Goal: Task Accomplishment & Management: Manage account settings

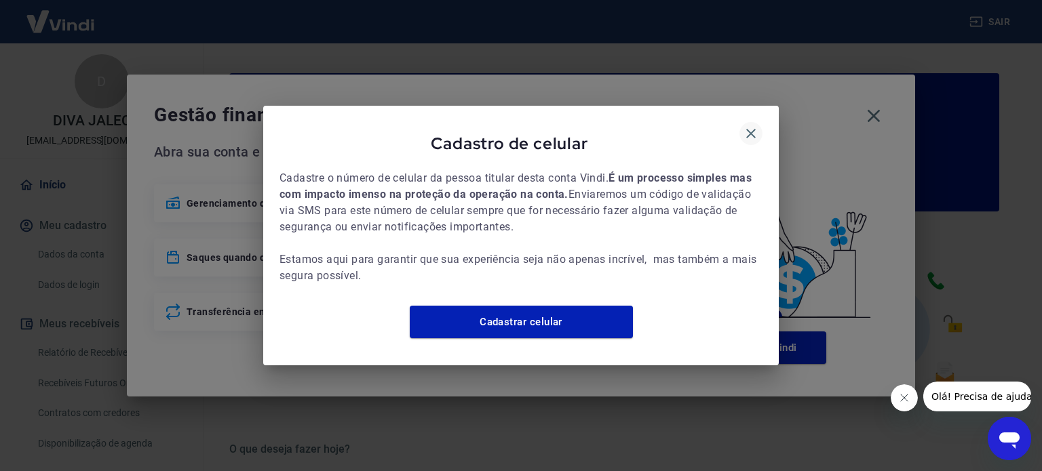
click at [760, 127] on button "button" at bounding box center [750, 133] width 23 height 23
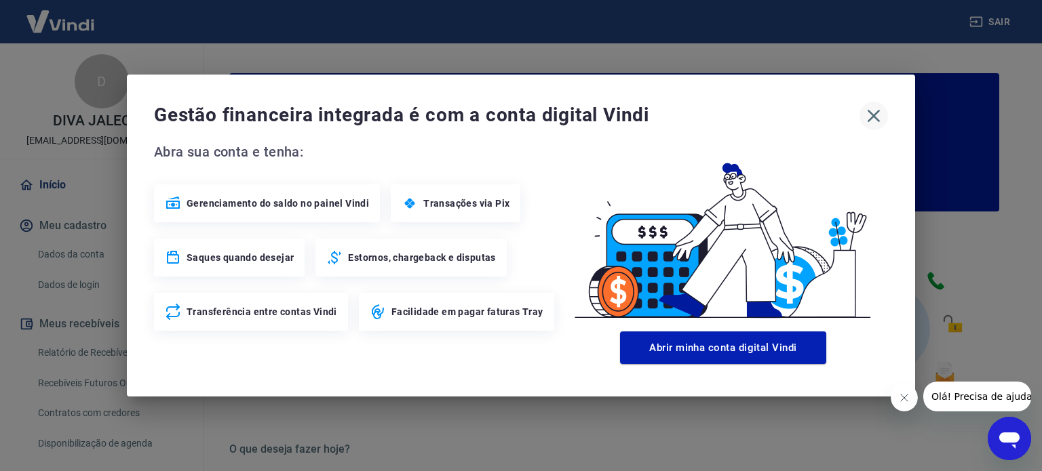
click at [869, 115] on icon "button" at bounding box center [874, 116] width 22 height 22
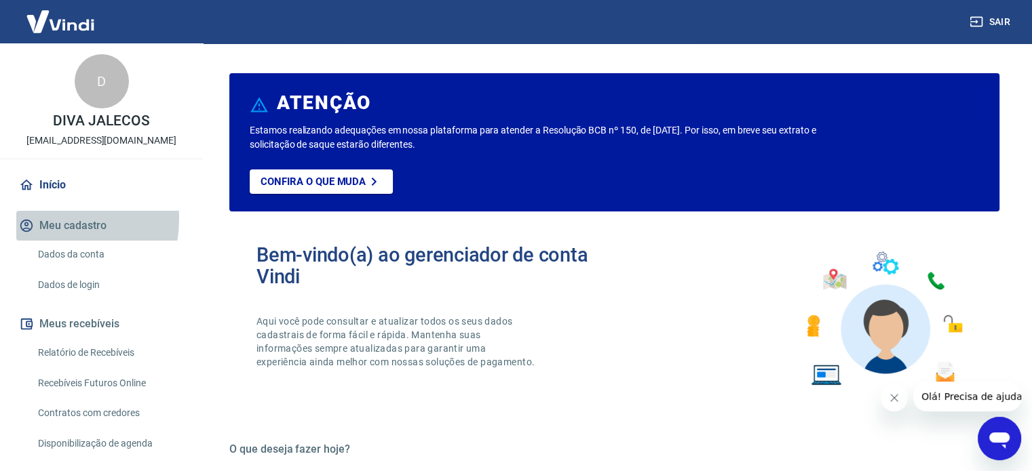
click at [43, 219] on button "Meu cadastro" at bounding box center [101, 226] width 170 height 30
click at [43, 229] on button "Meu cadastro" at bounding box center [101, 226] width 170 height 30
click at [63, 259] on link "Dados da conta" at bounding box center [110, 255] width 154 height 28
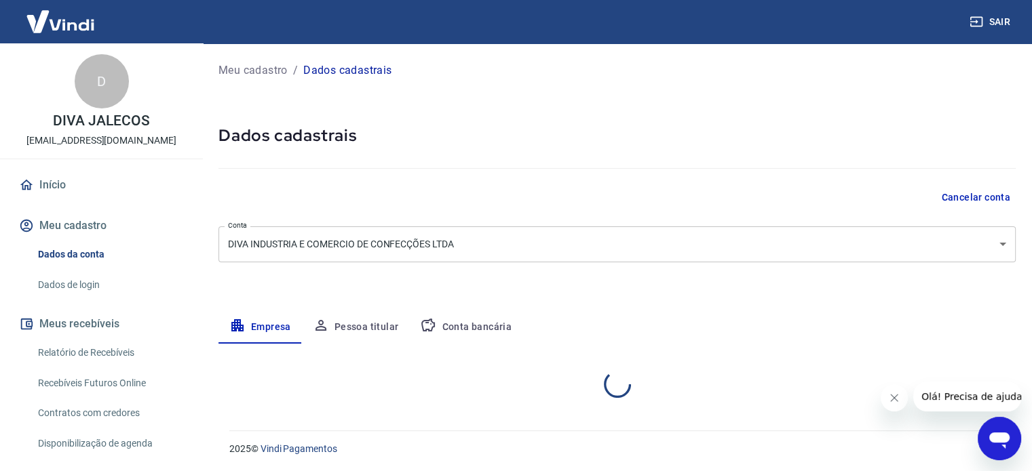
select select "RS"
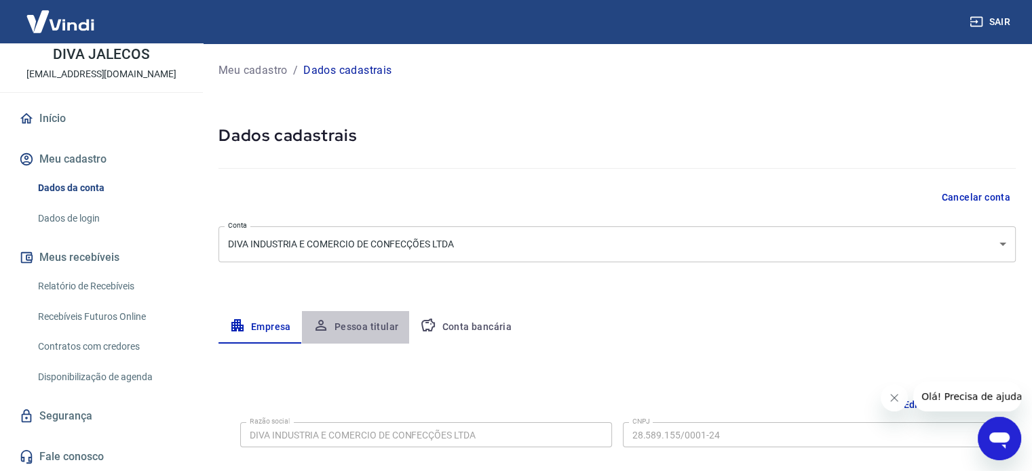
click at [366, 328] on button "Pessoa titular" at bounding box center [356, 327] width 108 height 33
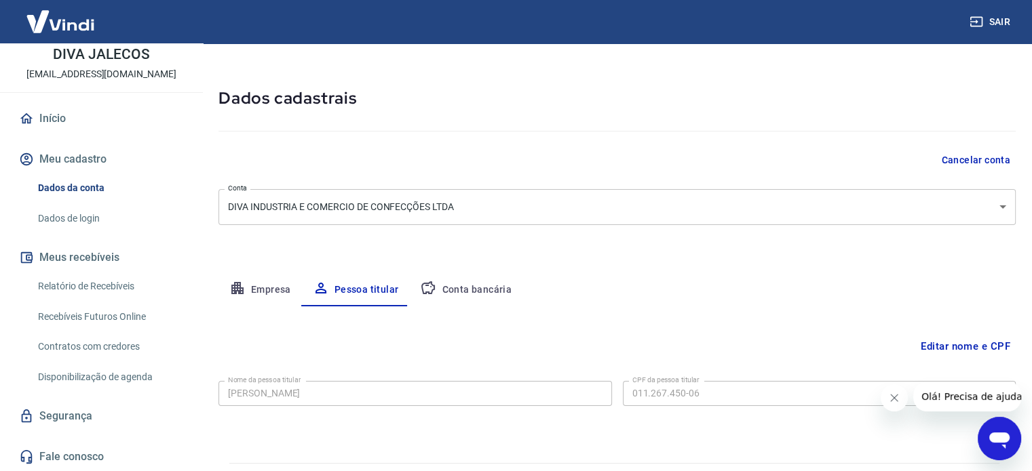
scroll to position [71, 0]
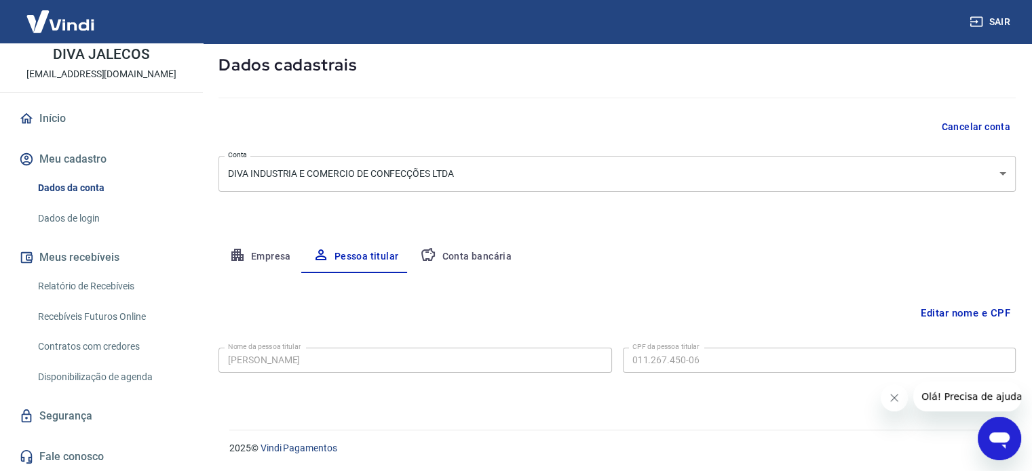
click at [47, 121] on link "Início" at bounding box center [101, 119] width 170 height 30
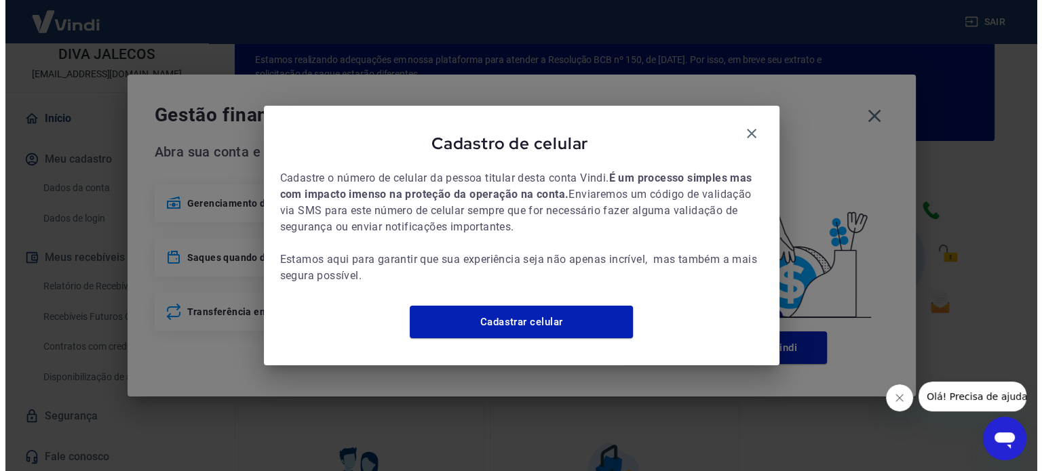
scroll to position [740, 0]
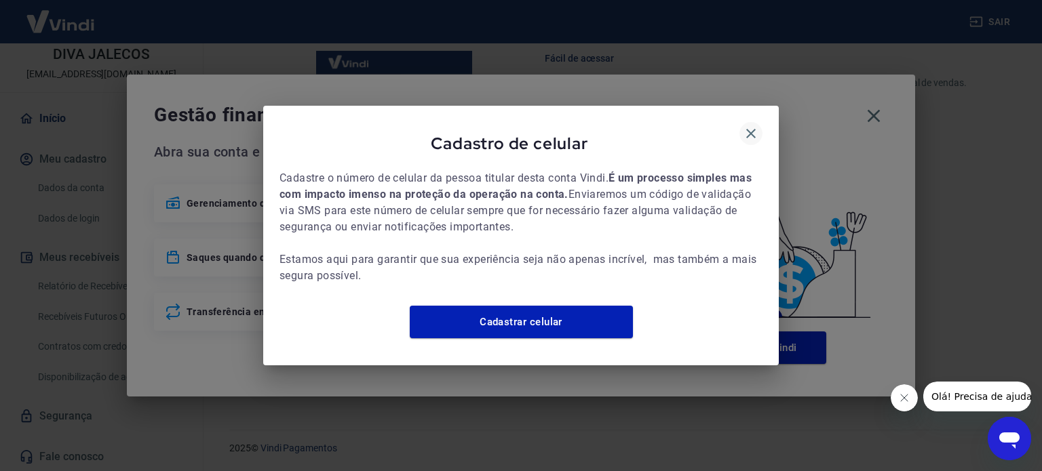
click at [748, 129] on icon "button" at bounding box center [750, 133] width 9 height 9
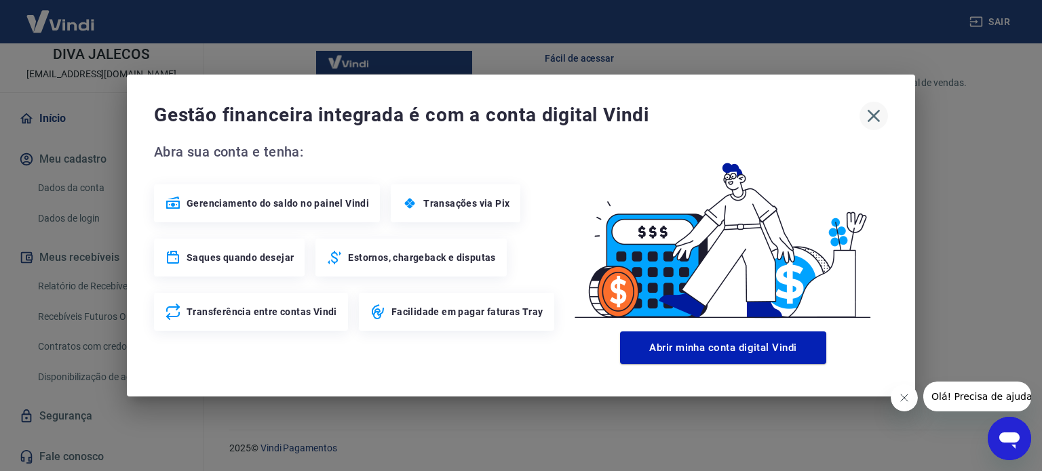
click at [874, 113] on icon "button" at bounding box center [874, 116] width 22 height 22
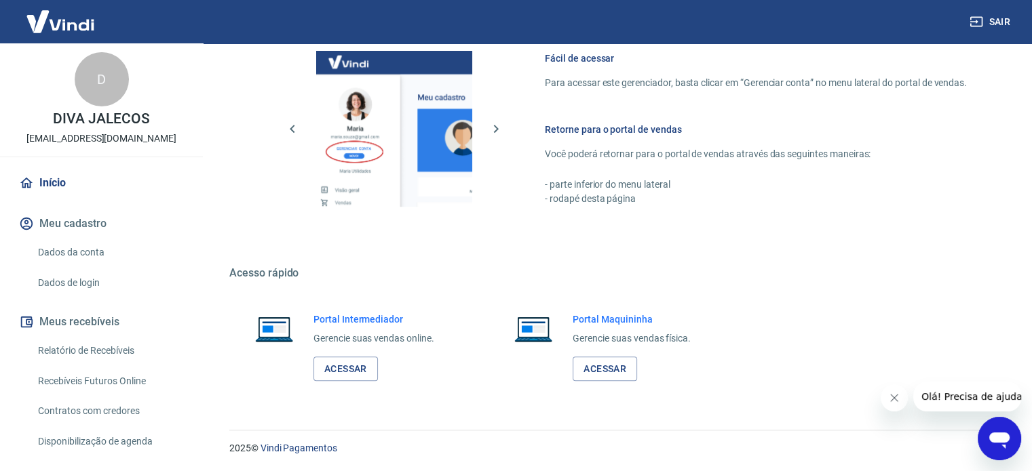
scroll to position [0, 0]
drag, startPoint x: 128, startPoint y: 81, endPoint x: 117, endPoint y: 86, distance: 12.1
click at [127, 82] on div "D DIVA JALECOS [EMAIL_ADDRESS][DOMAIN_NAME]" at bounding box center [101, 100] width 203 height 115
click at [111, 102] on div "D" at bounding box center [102, 81] width 54 height 54
click at [105, 142] on p "[EMAIL_ADDRESS][DOMAIN_NAME]" at bounding box center [101, 141] width 150 height 14
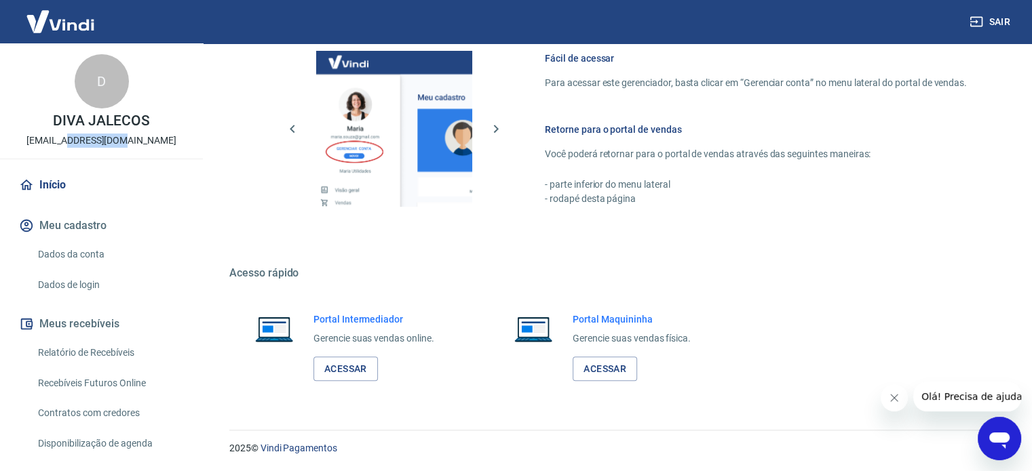
click at [105, 142] on p "[EMAIL_ADDRESS][DOMAIN_NAME]" at bounding box center [101, 141] width 150 height 14
click at [348, 366] on link "Acessar" at bounding box center [345, 369] width 64 height 25
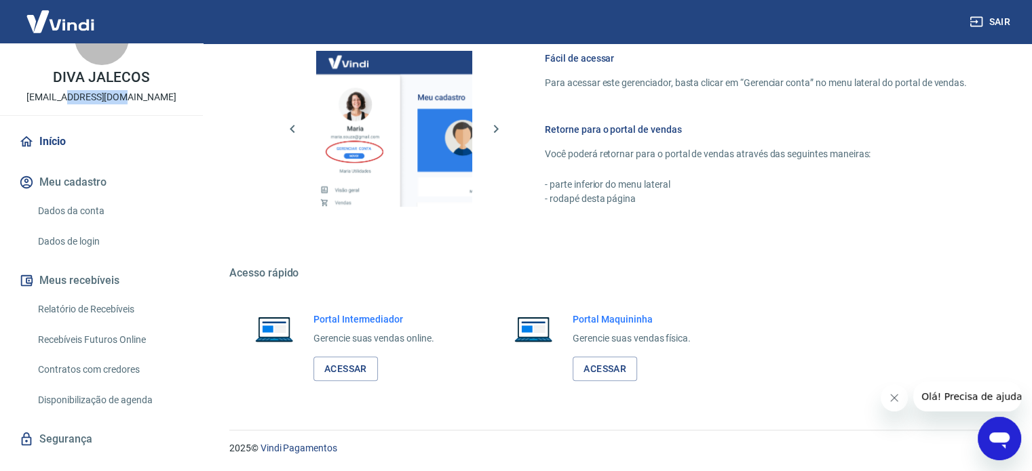
scroll to position [66, 0]
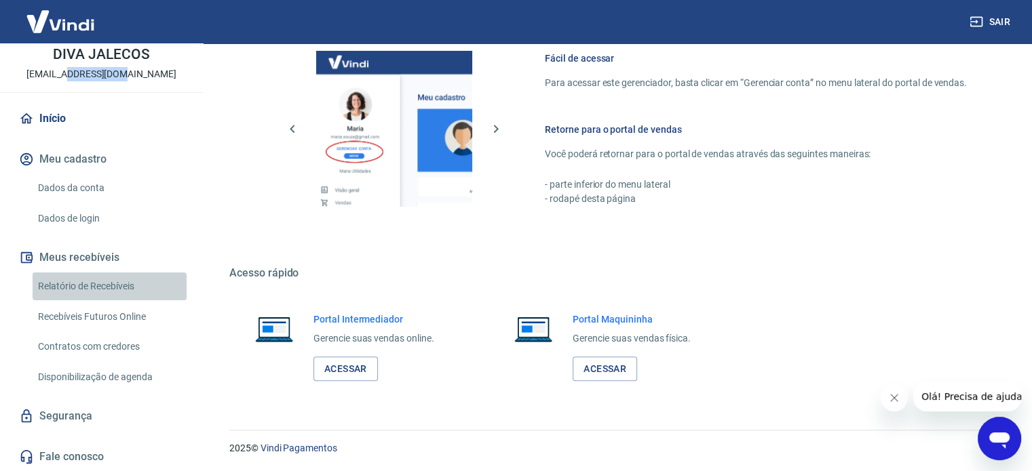
click at [138, 281] on link "Relatório de Recebíveis" at bounding box center [110, 287] width 154 height 28
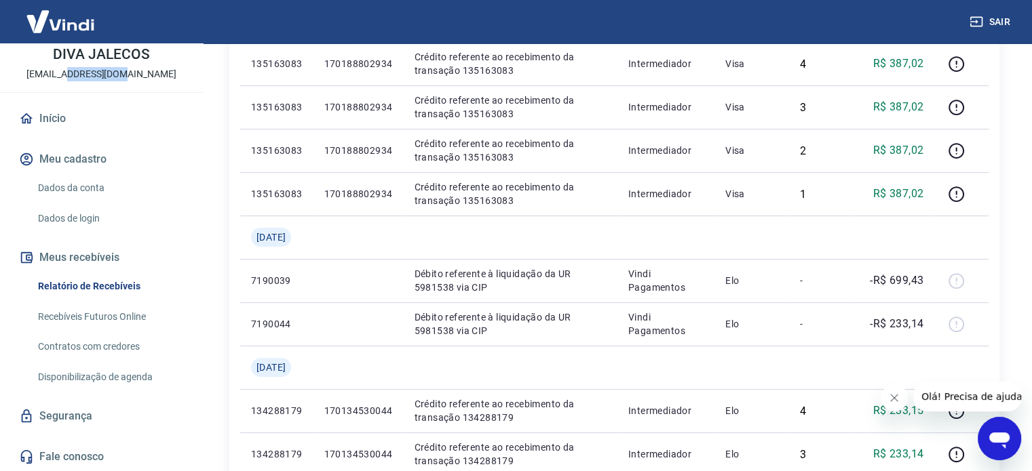
scroll to position [275, 0]
